Goal: Information Seeking & Learning: Find specific fact

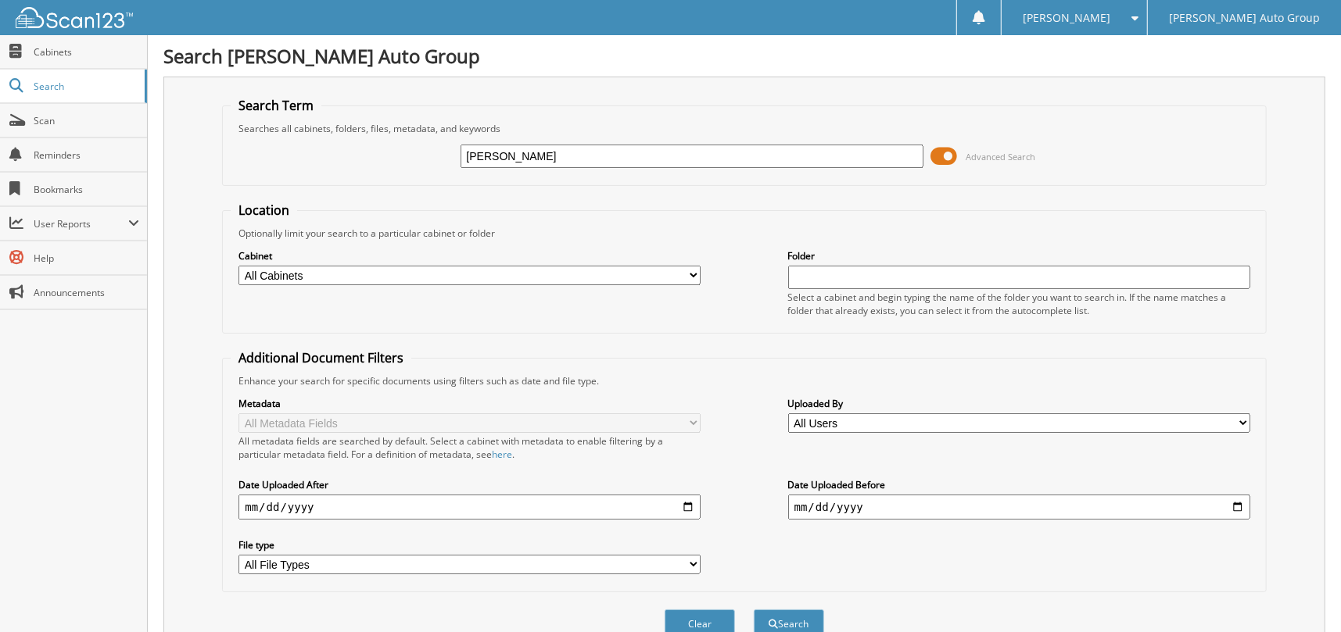
type input "[PERSON_NAME]"
click at [754, 610] on button "Search" at bounding box center [789, 624] width 70 height 29
drag, startPoint x: 587, startPoint y: 159, endPoint x: 601, endPoint y: 169, distance: 17.4
click at [588, 159] on input "[PERSON_NAME]" at bounding box center [691, 156] width 462 height 23
type input "[PERSON_NAME]"
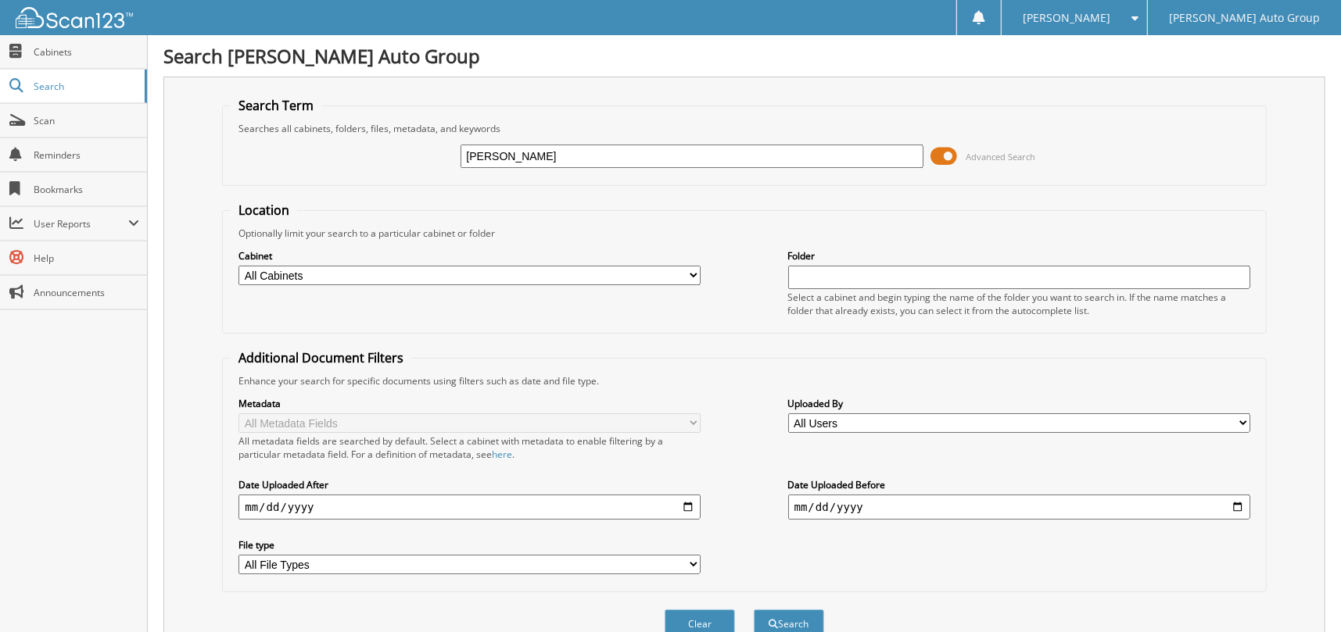
click at [754, 610] on button "Search" at bounding box center [789, 624] width 70 height 29
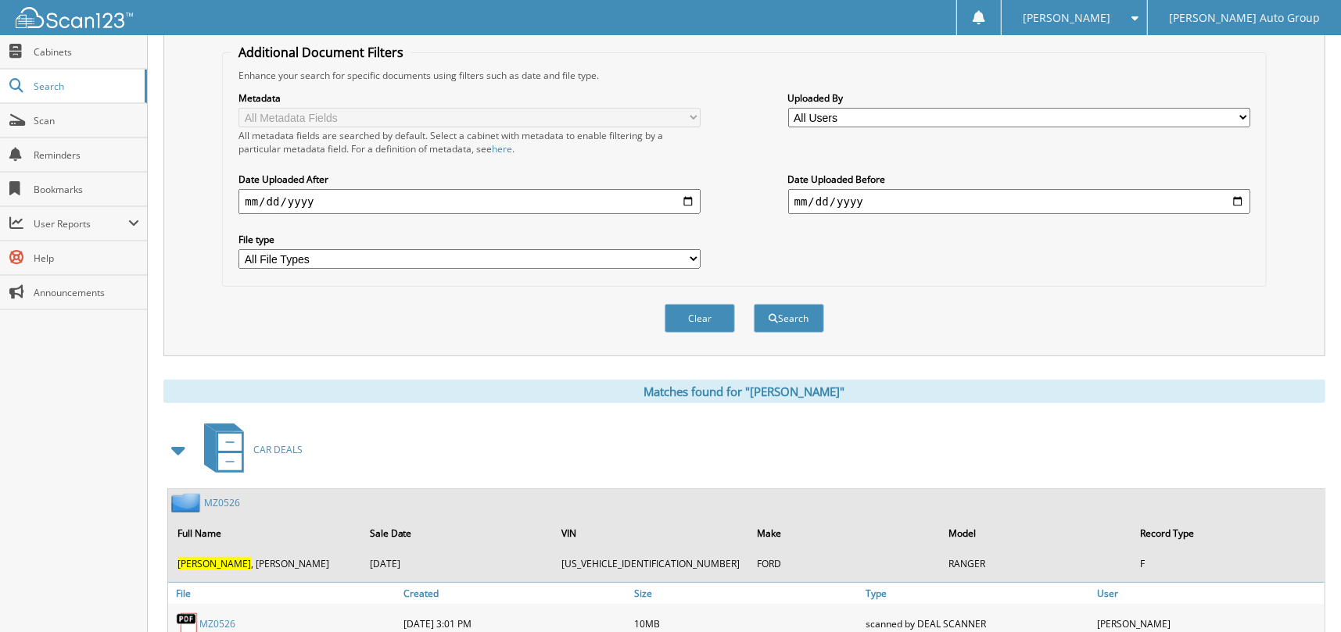
scroll to position [375, 0]
